Goal: Information Seeking & Learning: Learn about a topic

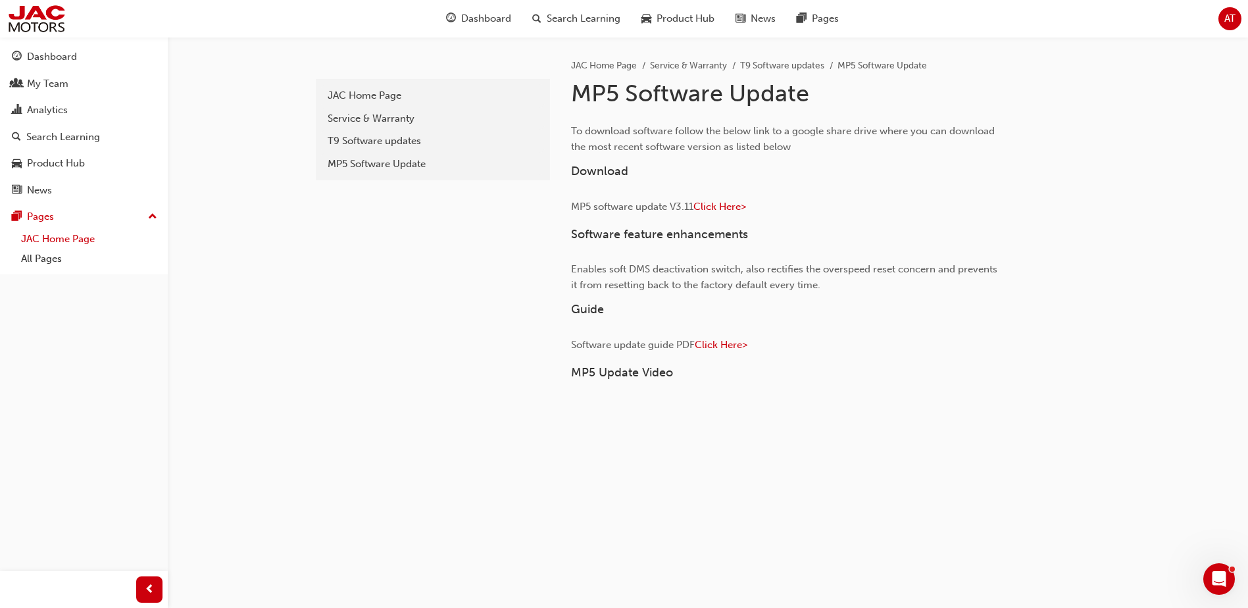
click at [43, 242] on link "JAC Home Page" at bounding box center [89, 239] width 147 height 20
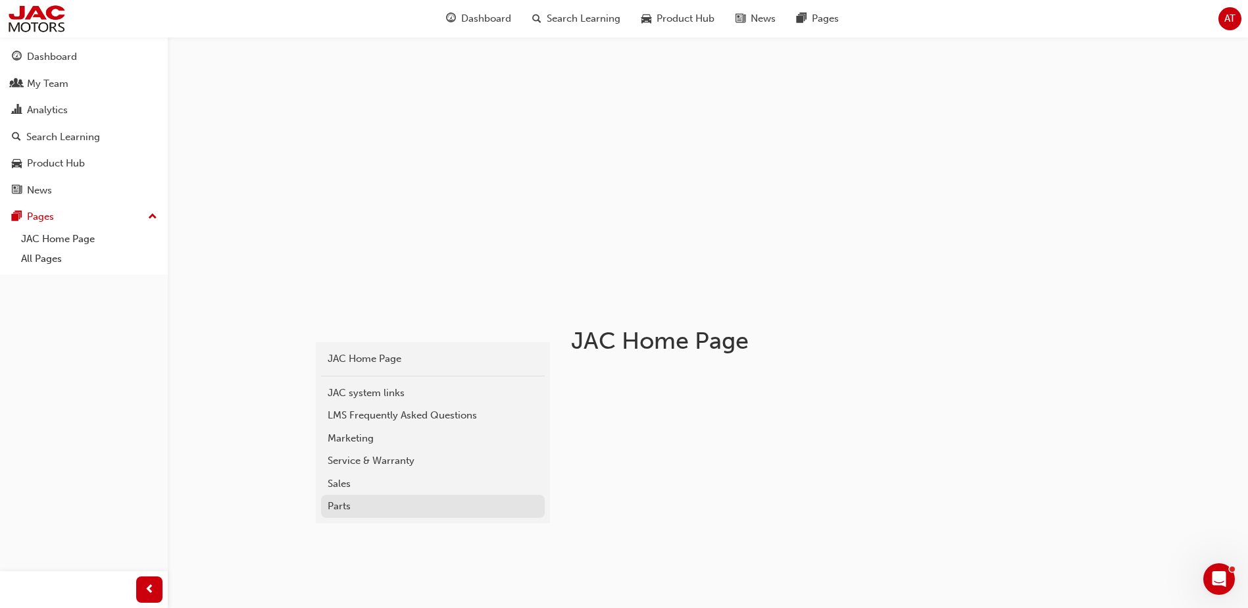
click at [341, 503] on div "Parts" at bounding box center [433, 506] width 211 height 15
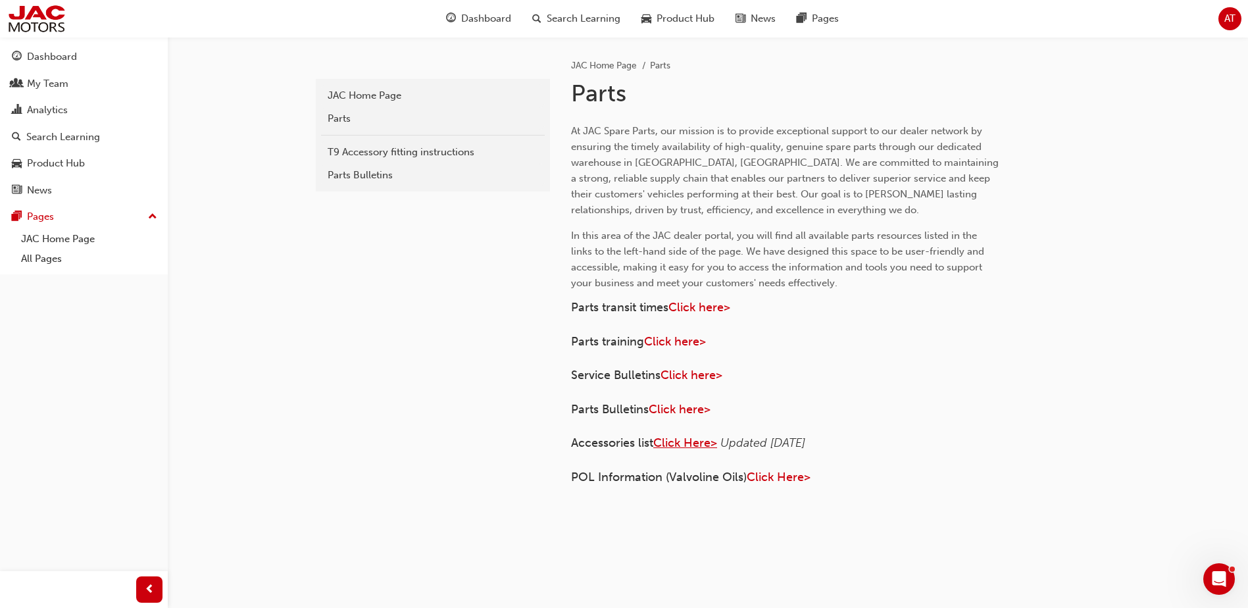
click at [678, 442] on span "Click Here>" at bounding box center [685, 443] width 64 height 14
click at [356, 173] on div "Parts Bulletins" at bounding box center [433, 175] width 211 height 15
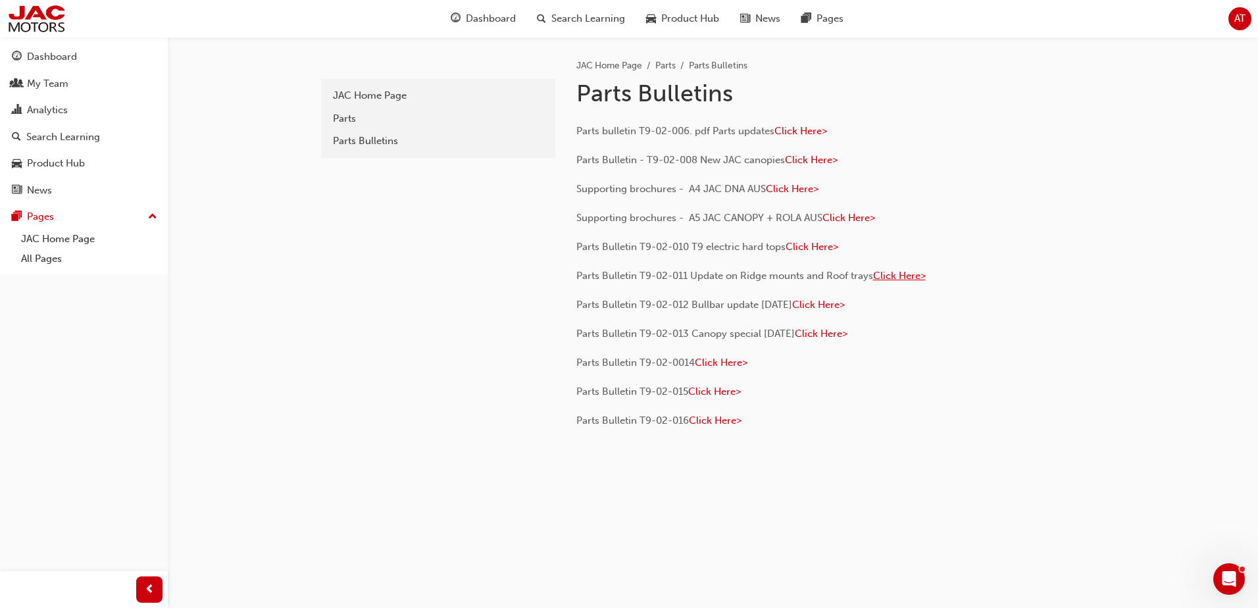
click at [889, 278] on span "Click Here>" at bounding box center [899, 276] width 53 height 12
click at [354, 93] on div "JAC Home Page" at bounding box center [438, 95] width 211 height 15
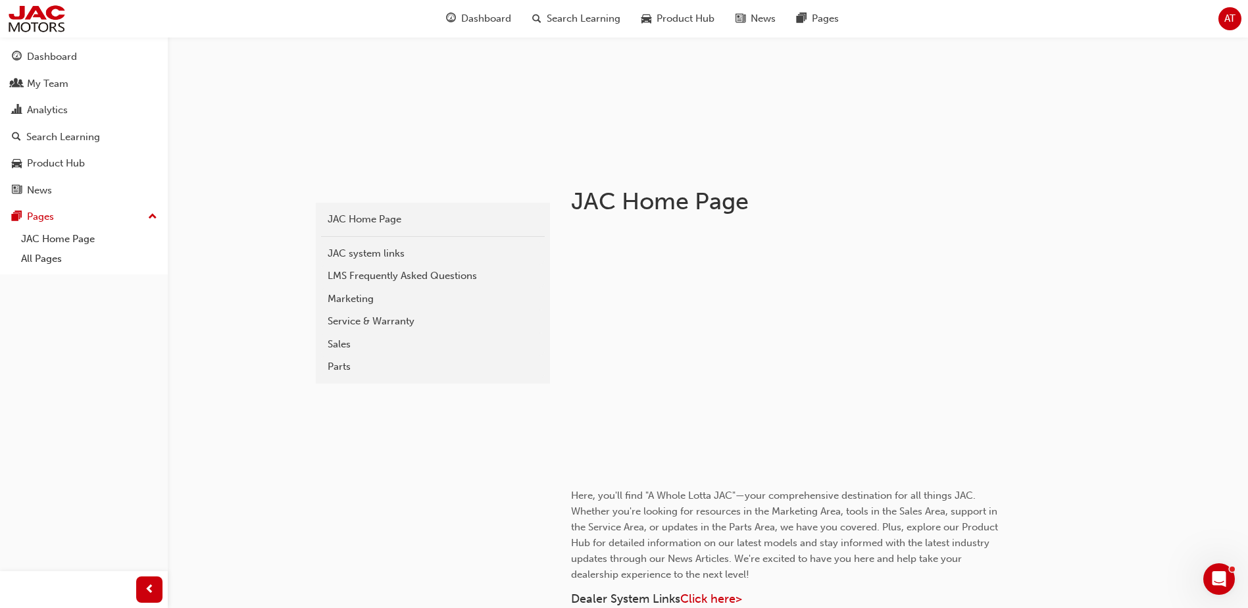
scroll to position [197, 0]
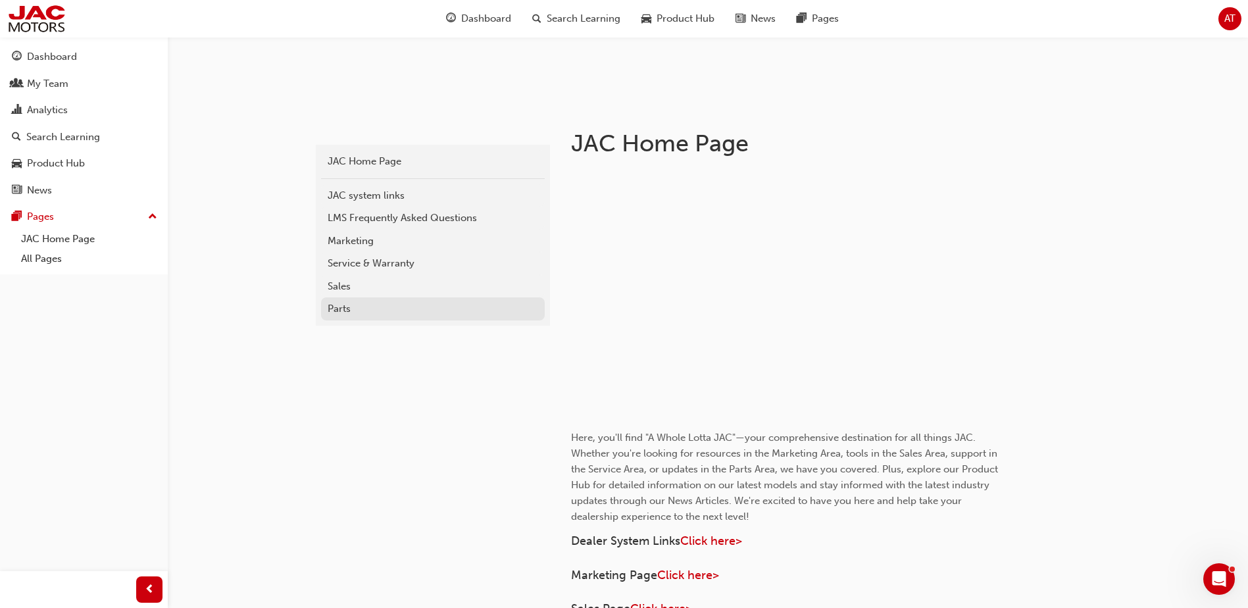
click at [332, 311] on div "Parts" at bounding box center [433, 308] width 211 height 15
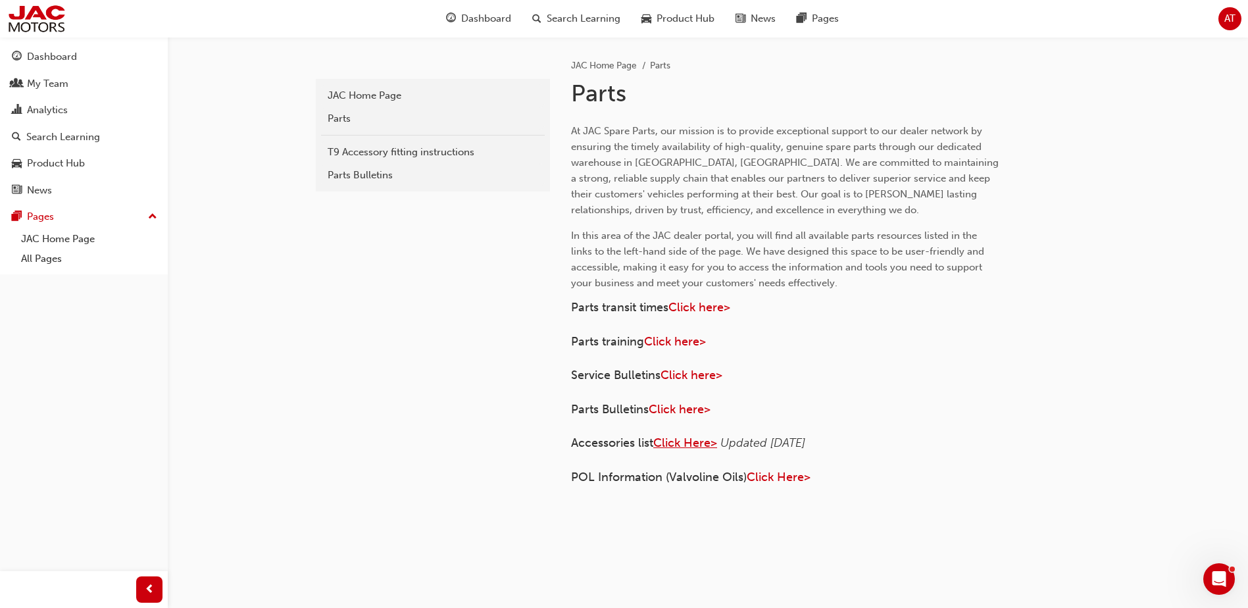
click at [677, 444] on span "Click Here>" at bounding box center [685, 443] width 64 height 14
click at [442, 442] on div "parts JAC Home Page Parts T9 Accessory fitting instructions Parts Bulletins" at bounding box center [431, 292] width 237 height 510
click at [681, 410] on span "Click here>" at bounding box center [680, 409] width 62 height 14
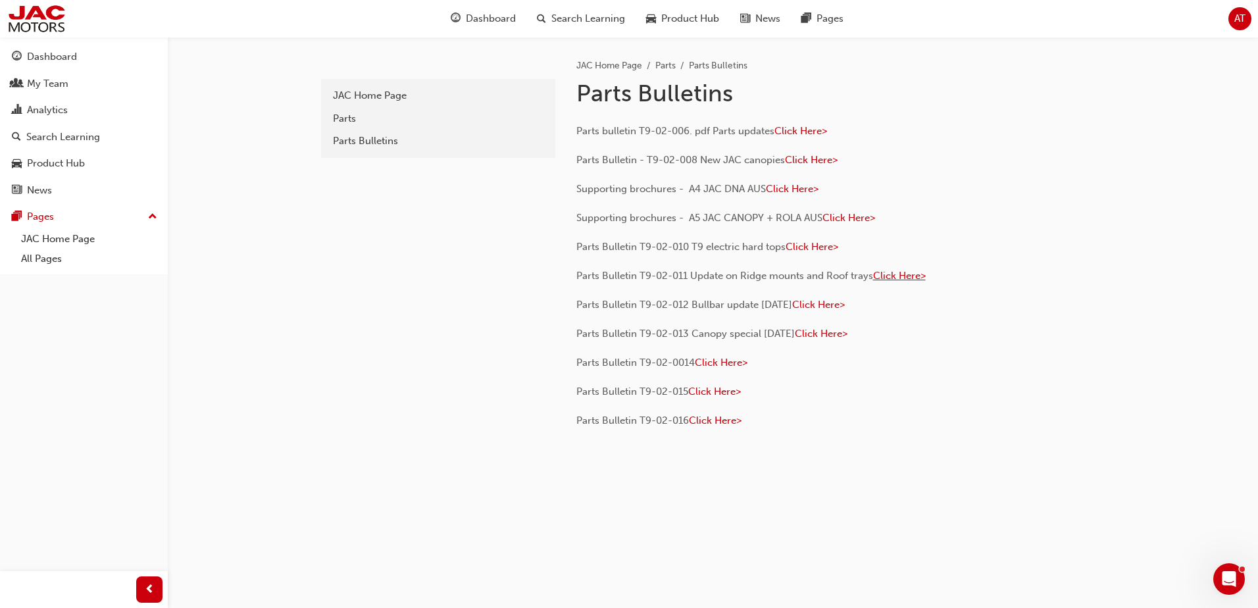
click at [892, 277] on span "Click Here>" at bounding box center [899, 276] width 53 height 12
click at [699, 420] on span "Click Here>" at bounding box center [715, 421] width 53 height 12
click at [699, 393] on span "Click Here>" at bounding box center [714, 392] width 53 height 12
click at [48, 240] on link "JAC Home Page" at bounding box center [89, 239] width 147 height 20
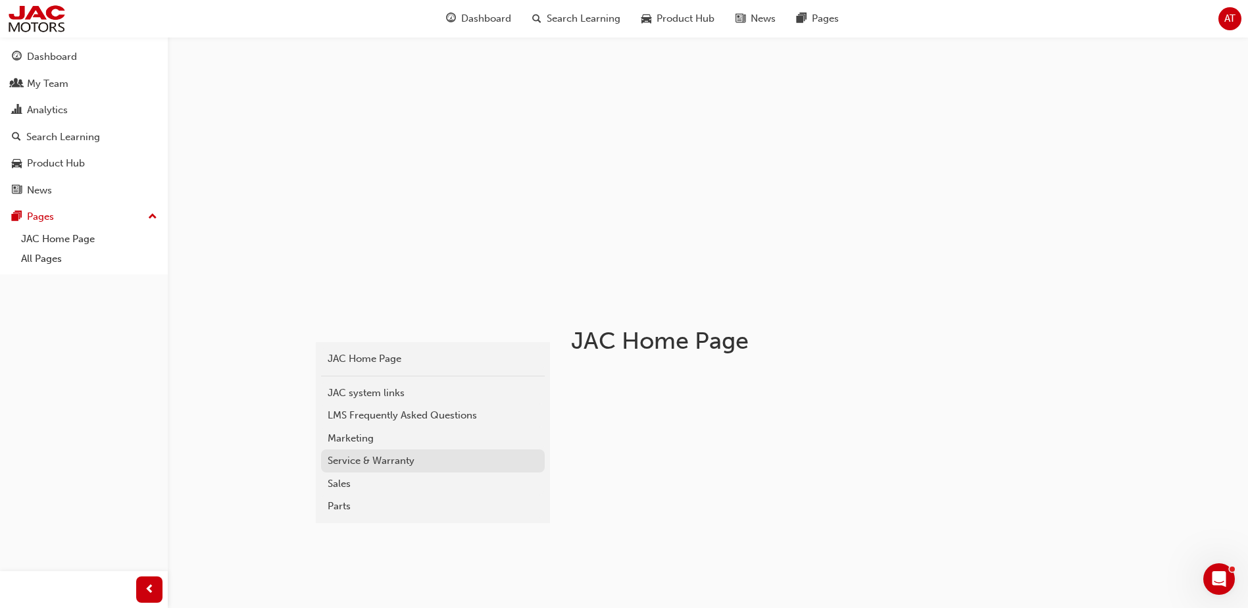
click at [387, 465] on div "Service & Warranty" at bounding box center [433, 460] width 211 height 15
